Goal: Information Seeking & Learning: Find specific fact

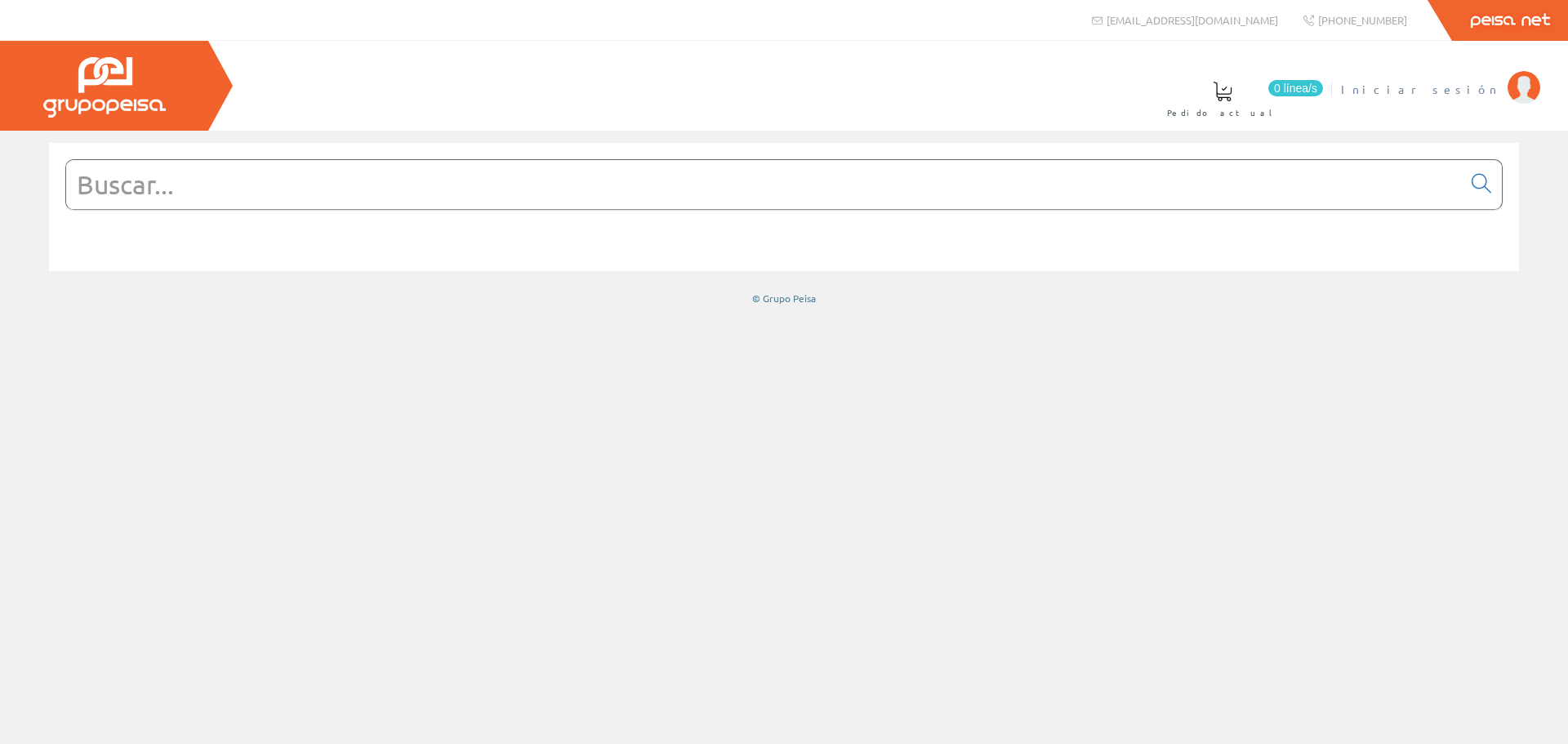
click at [1472, 81] on span "Iniciar sesión" at bounding box center [1420, 89] width 158 height 16
click at [819, 205] on input "text" at bounding box center [763, 184] width 1396 height 49
paste input "legr 061847"
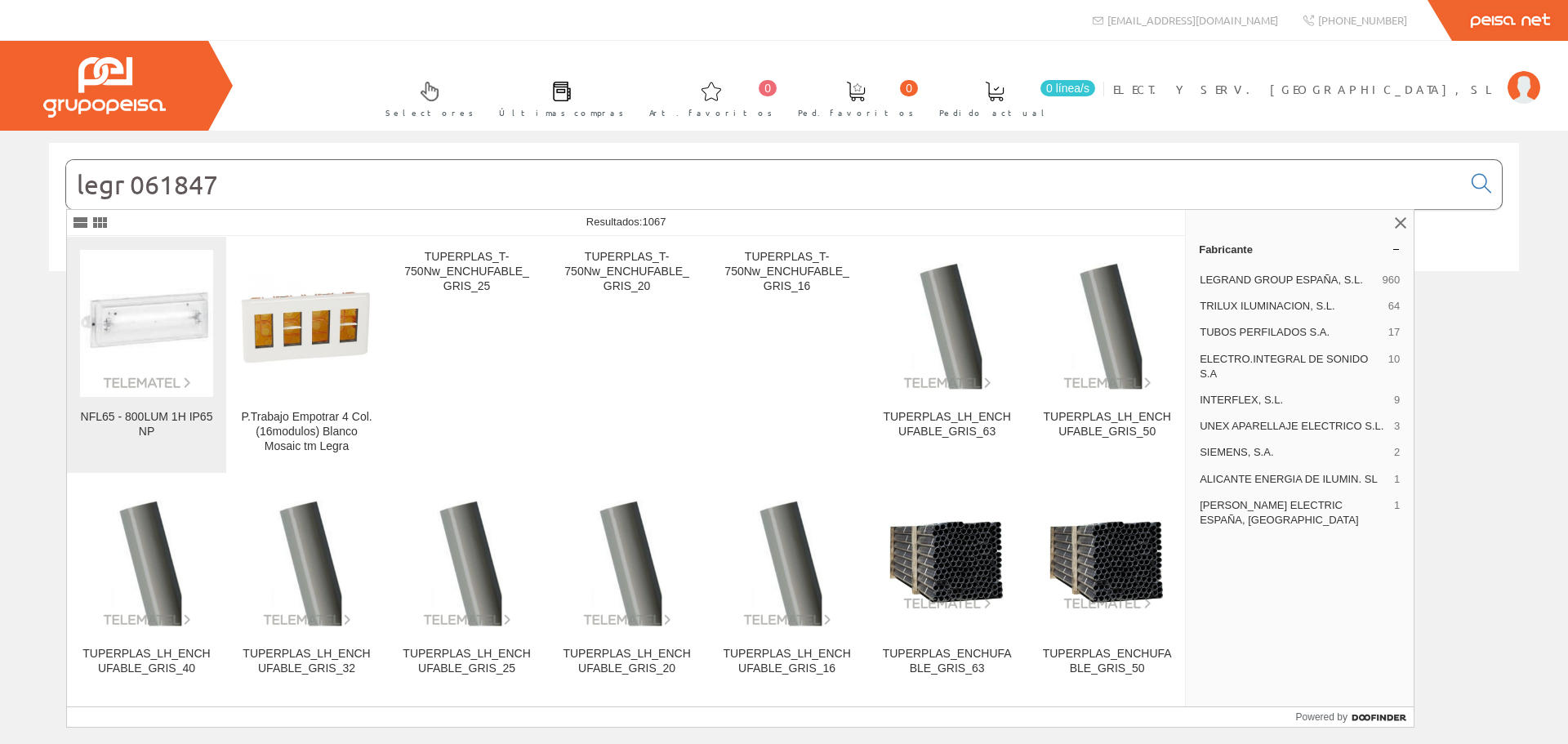
type input "legr 061847"
click at [159, 340] on img at bounding box center [146, 323] width 133 height 133
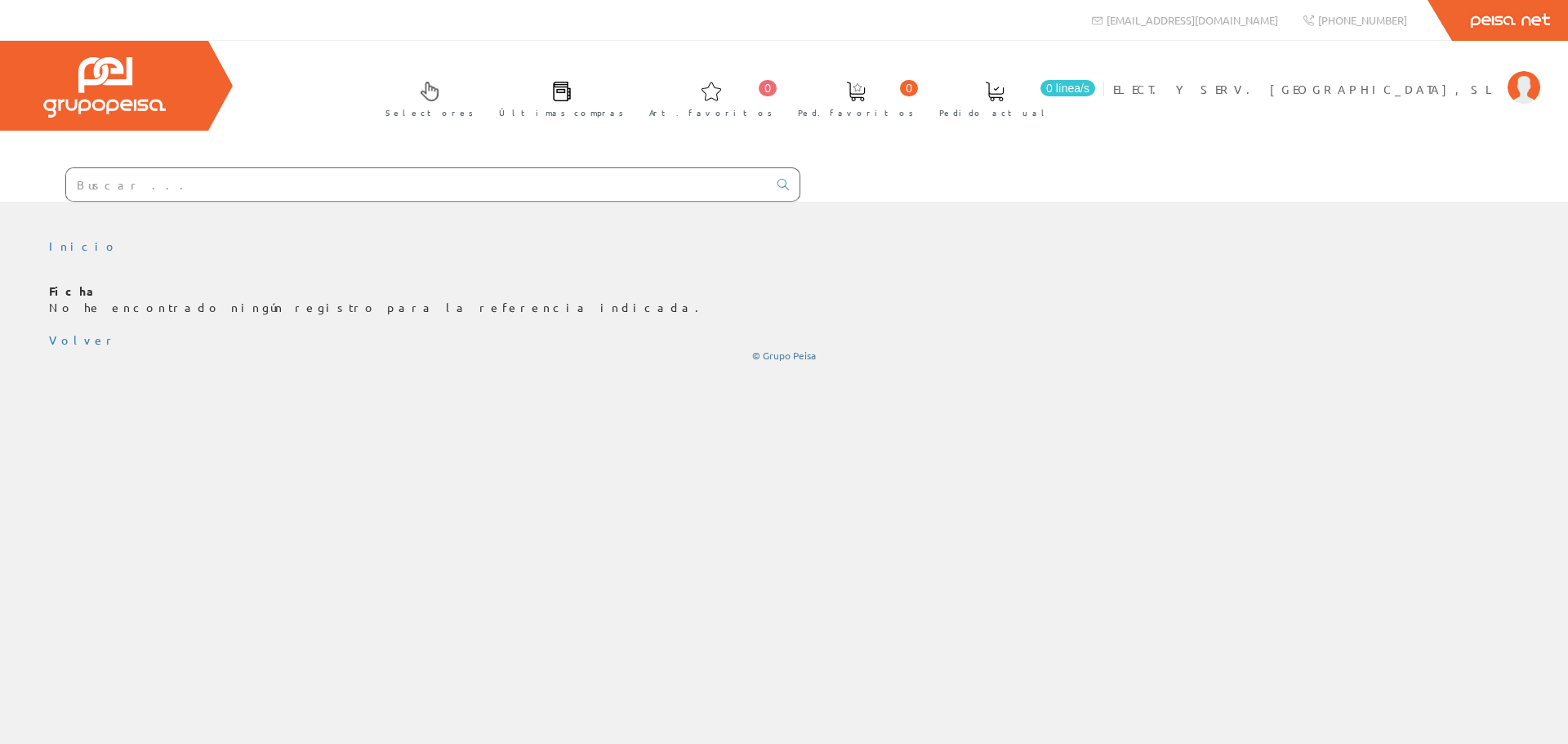
click at [134, 192] on input "text" at bounding box center [416, 184] width 701 height 33
paste input "legr 061847"
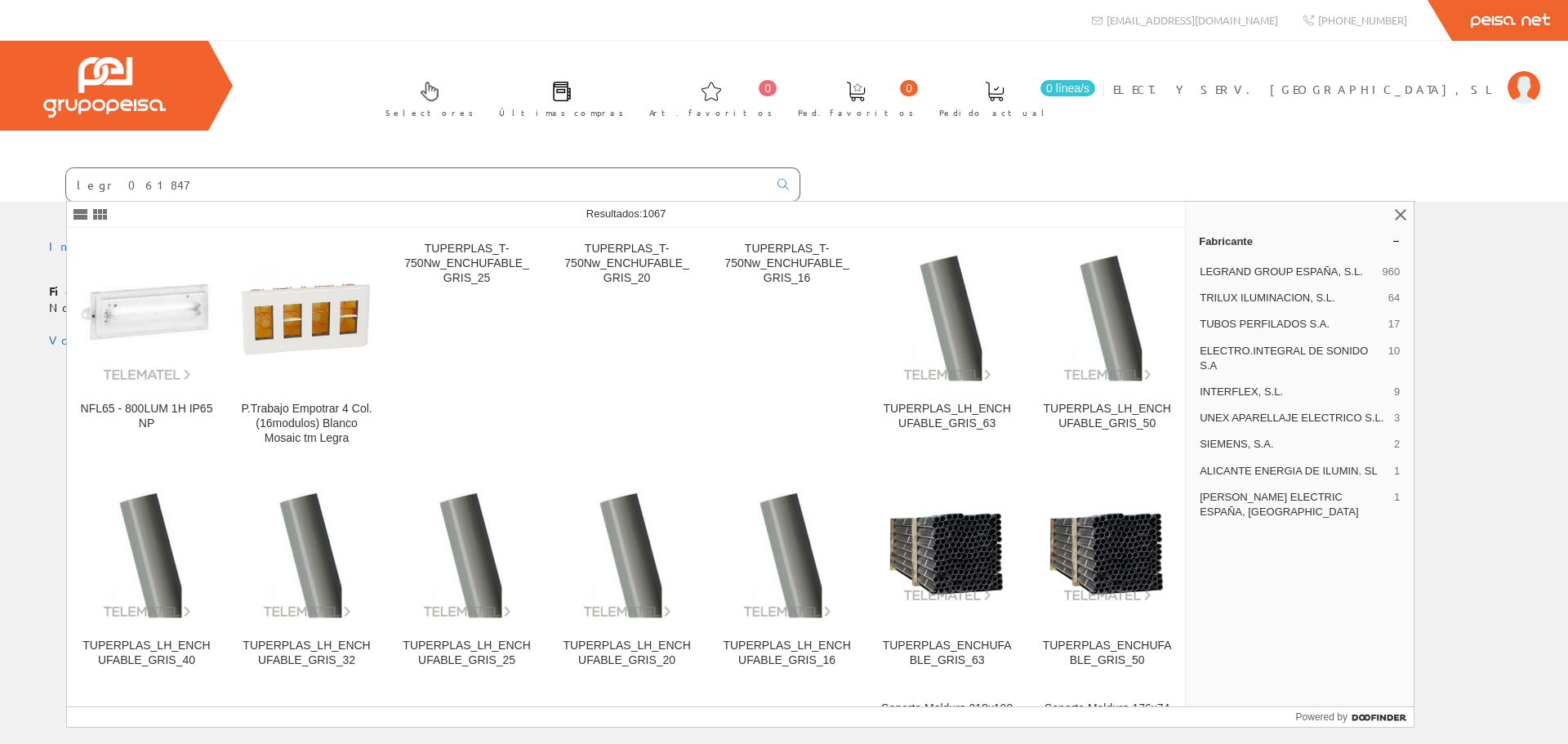
type input "legr 061847"
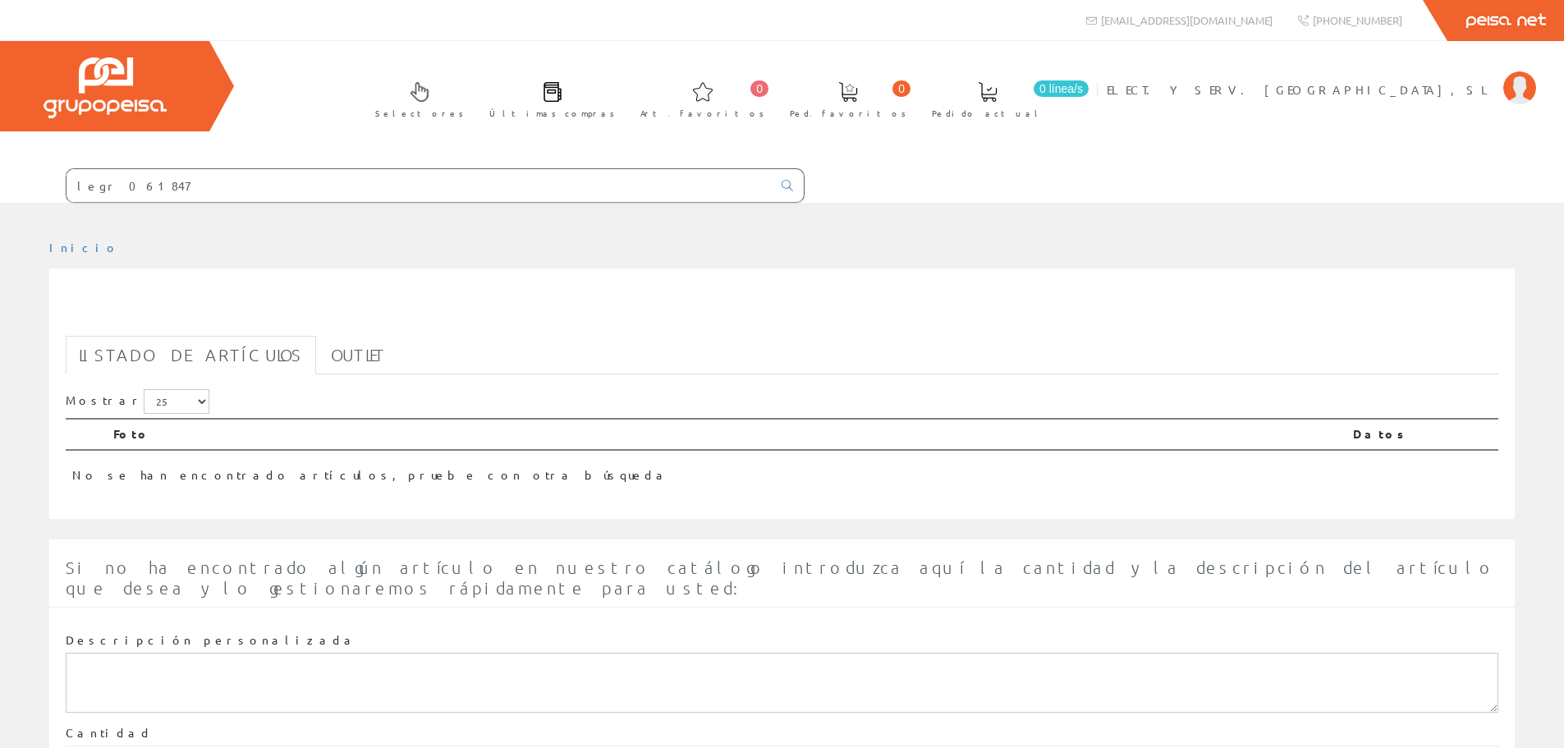
click at [99, 187] on input "legr 061847" at bounding box center [418, 185] width 705 height 33
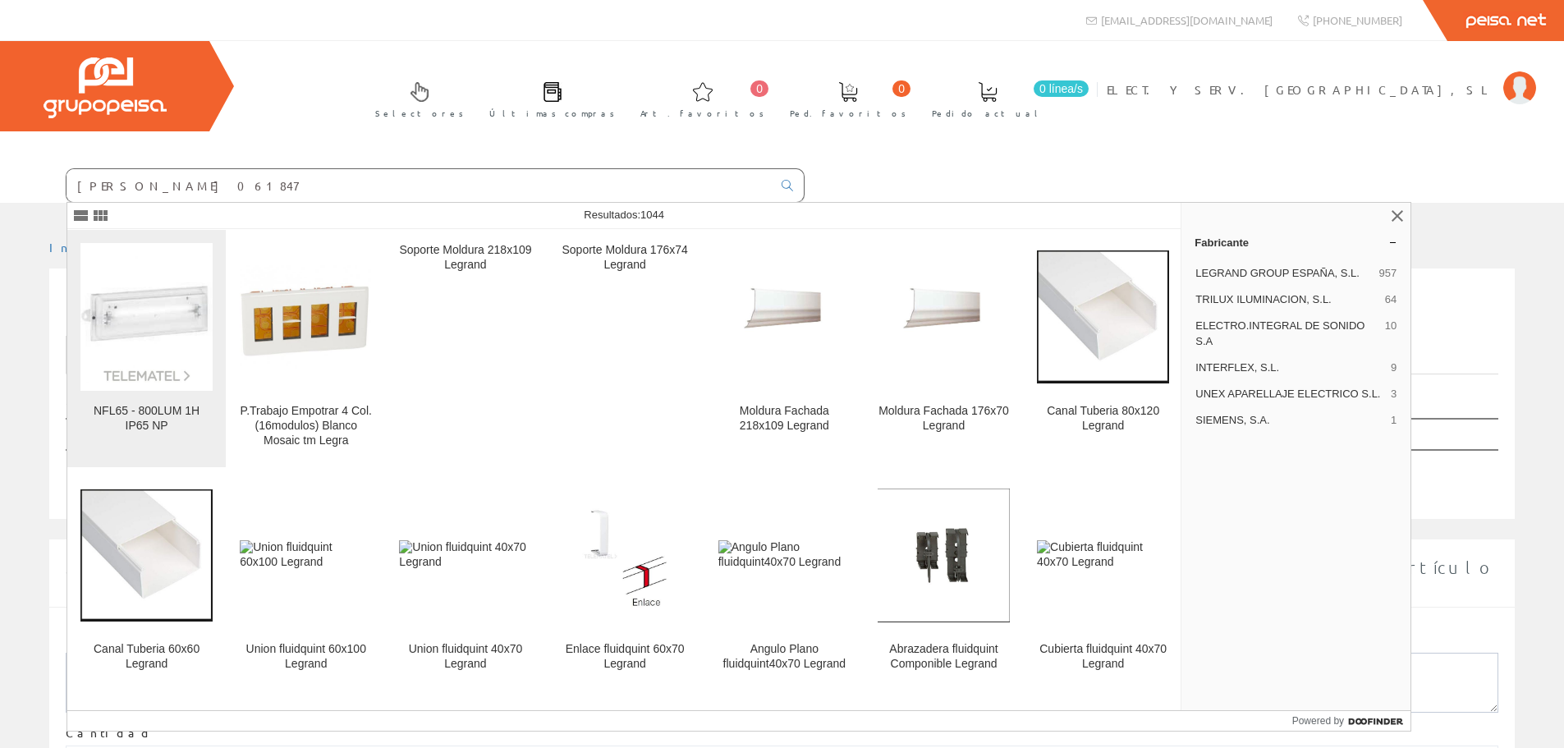
type input "legra 061847"
click at [118, 345] on img at bounding box center [146, 316] width 132 height 132
